Goal: Information Seeking & Learning: Find specific fact

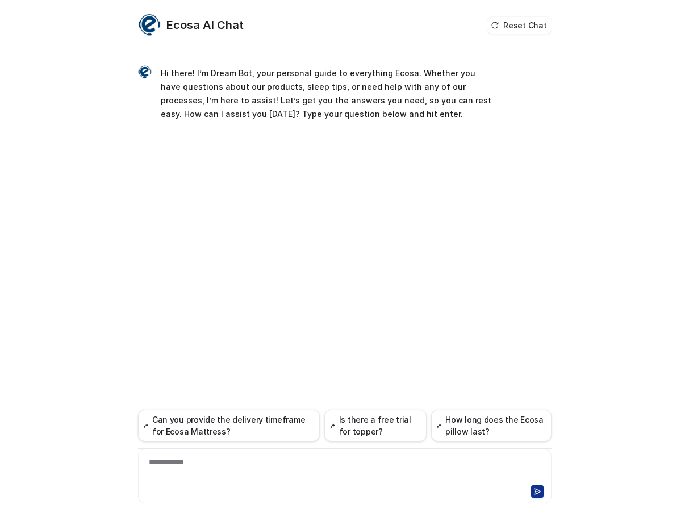
click at [429, 473] on div "**********" at bounding box center [345, 469] width 408 height 26
paste div
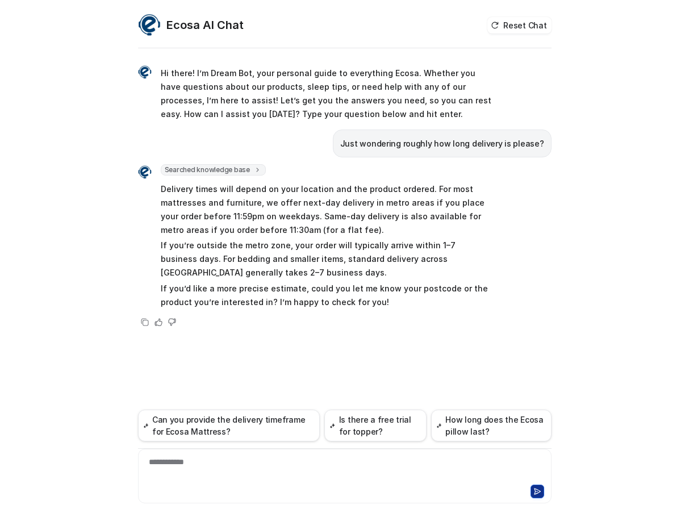
click at [457, 207] on p "Delivery times will depend on your location and the product ordered. For most m…" at bounding box center [327, 209] width 332 height 55
click at [336, 301] on p "If you’d like a more precise estimate, could you let me know your postcode or t…" at bounding box center [327, 295] width 332 height 27
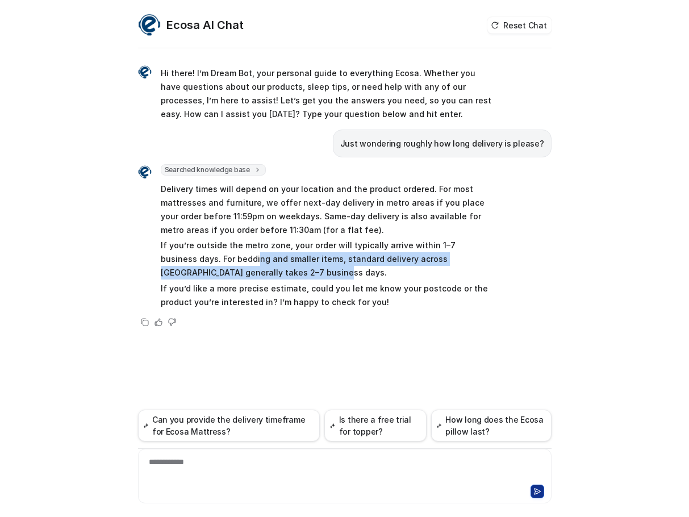
drag, startPoint x: 239, startPoint y: 277, endPoint x: 221, endPoint y: 264, distance: 21.9
click at [221, 264] on p "If you’re outside the metro zone, your order will typically arrive within 1–7 b…" at bounding box center [327, 259] width 332 height 41
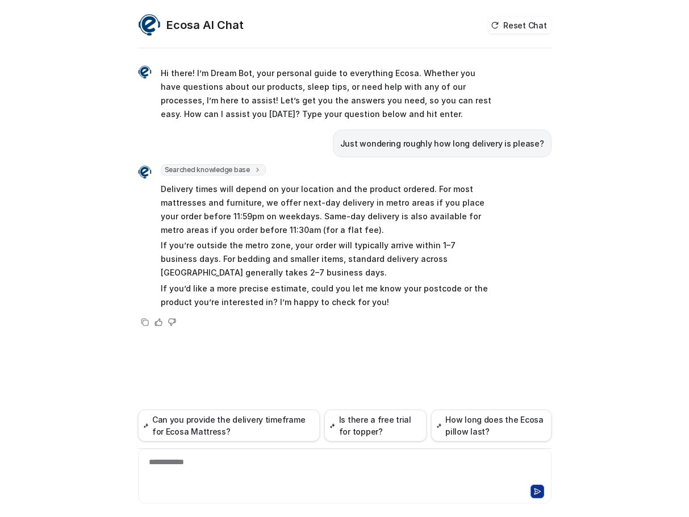
click at [300, 291] on p "If you’d like a more precise estimate, could you let me know your postcode or t…" at bounding box center [327, 295] width 332 height 27
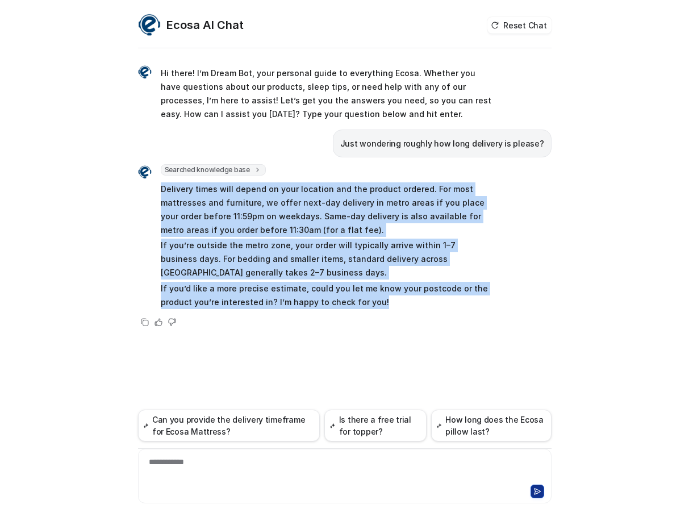
drag, startPoint x: 389, startPoint y: 304, endPoint x: 158, endPoint y: 191, distance: 256.8
click at [158, 191] on div "Searched knowledge base search_queries : [ "delivery time", "shipping duration"…" at bounding box center [315, 237] width 355 height 147
copy span "Delivery times will depend on your location and the product ordered. For most m…"
